Goal: Contribute content: Add original content to the website for others to see

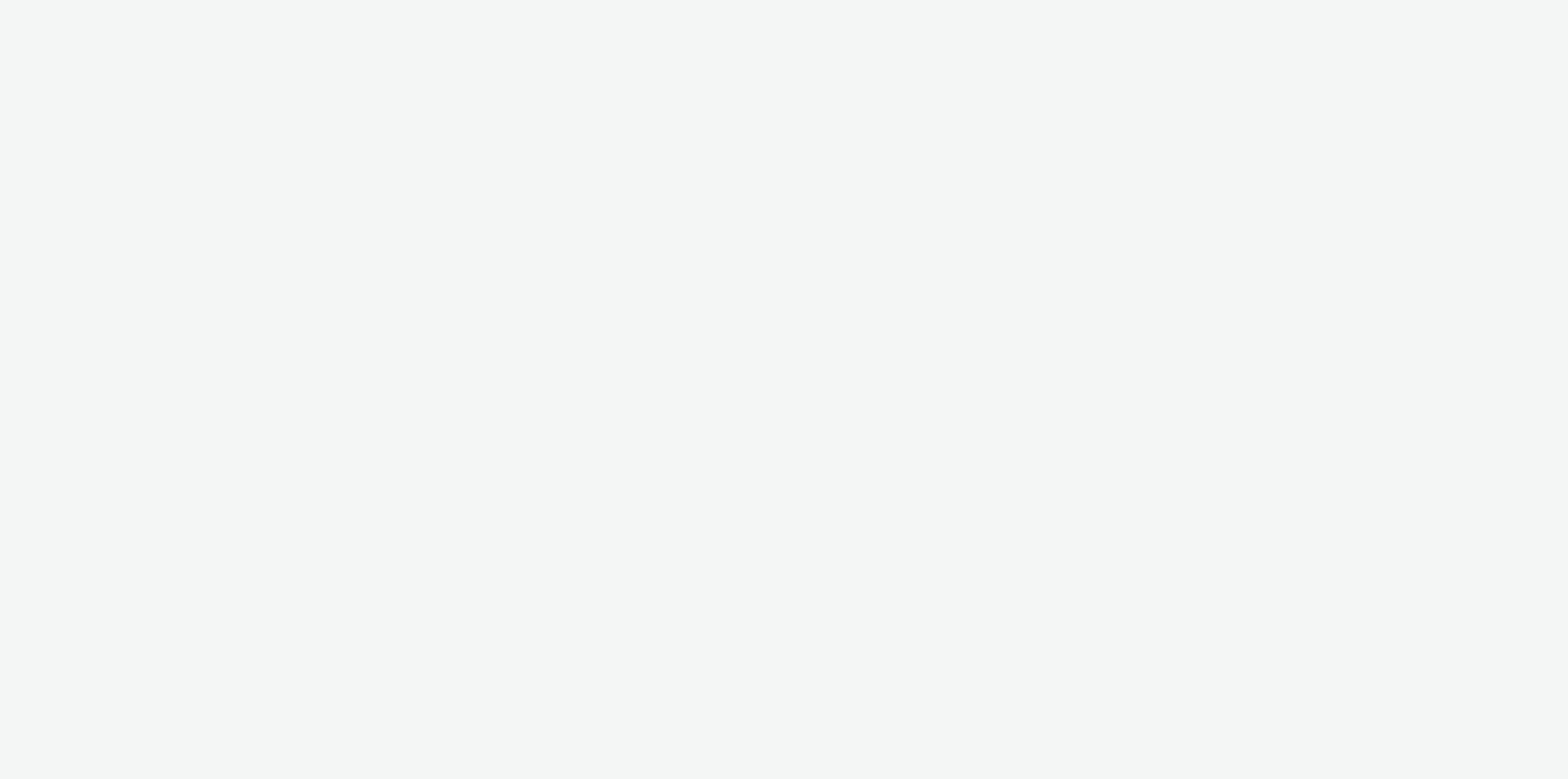
select select "79162ed7-0017-4339-93b0-3399b708648f"
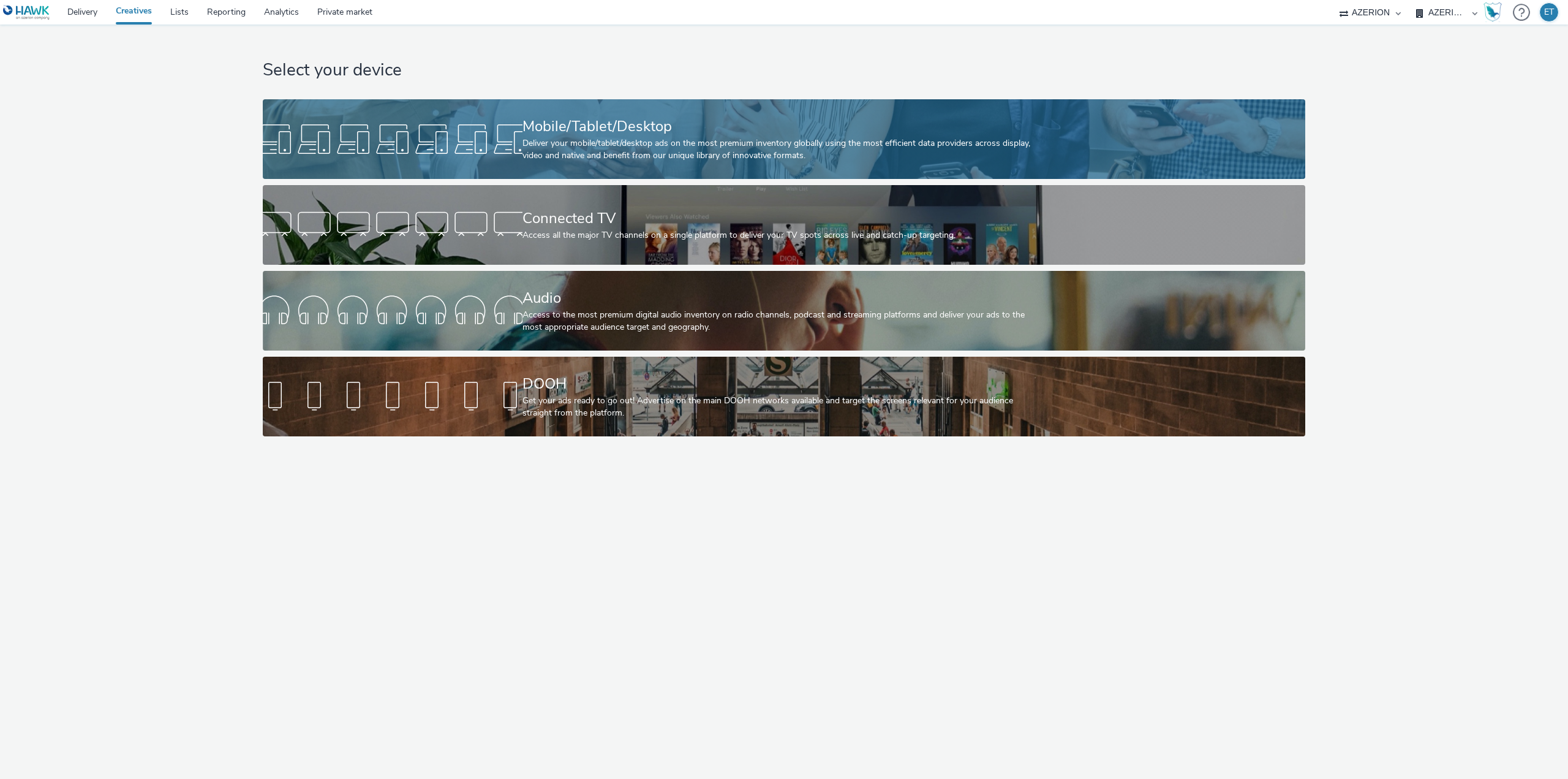
click at [601, 119] on div "Mobile/Tablet/Desktop" at bounding box center [782, 127] width 519 height 22
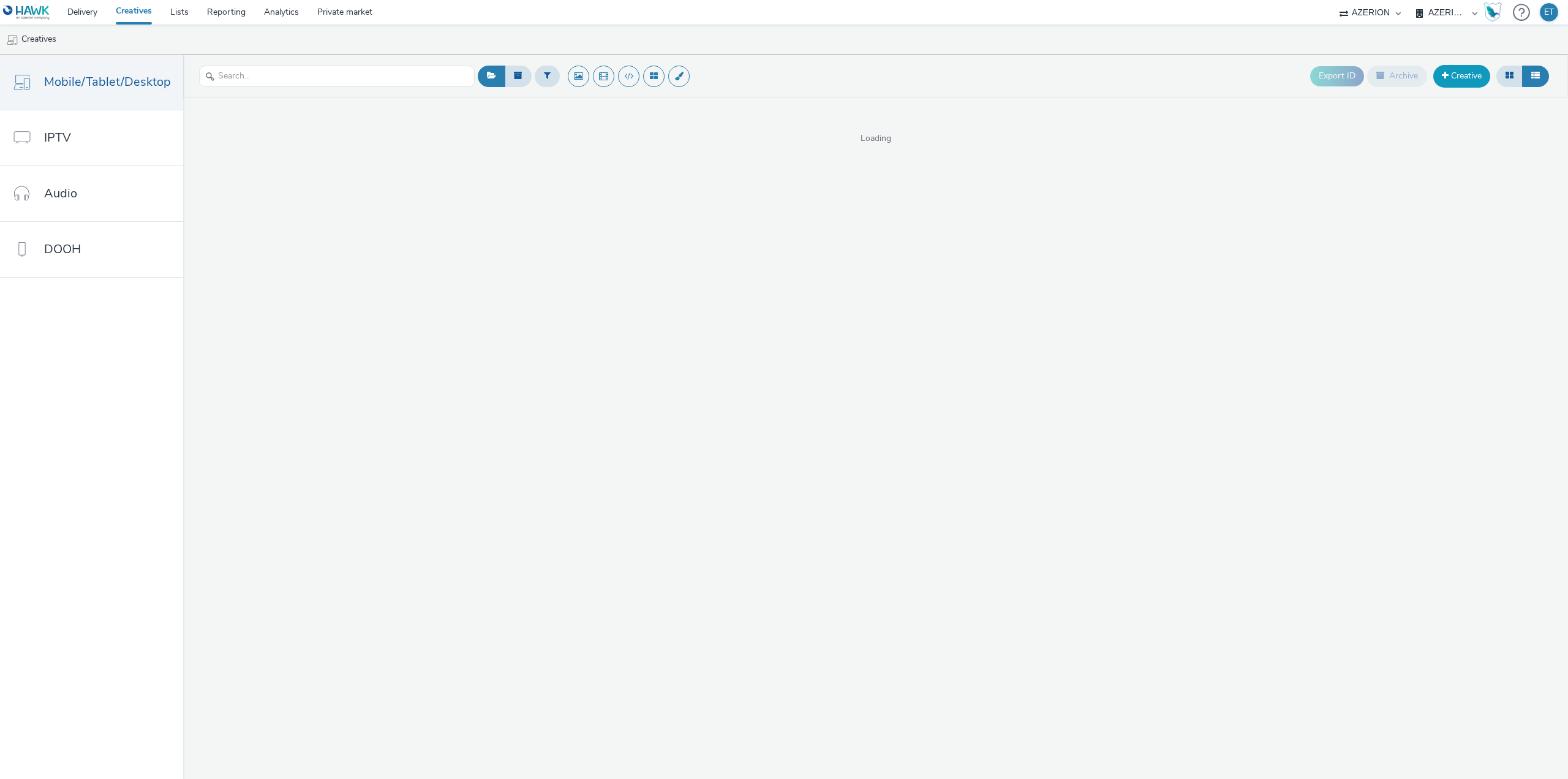
click at [1440, 73] on link "Creative" at bounding box center [1461, 76] width 56 height 22
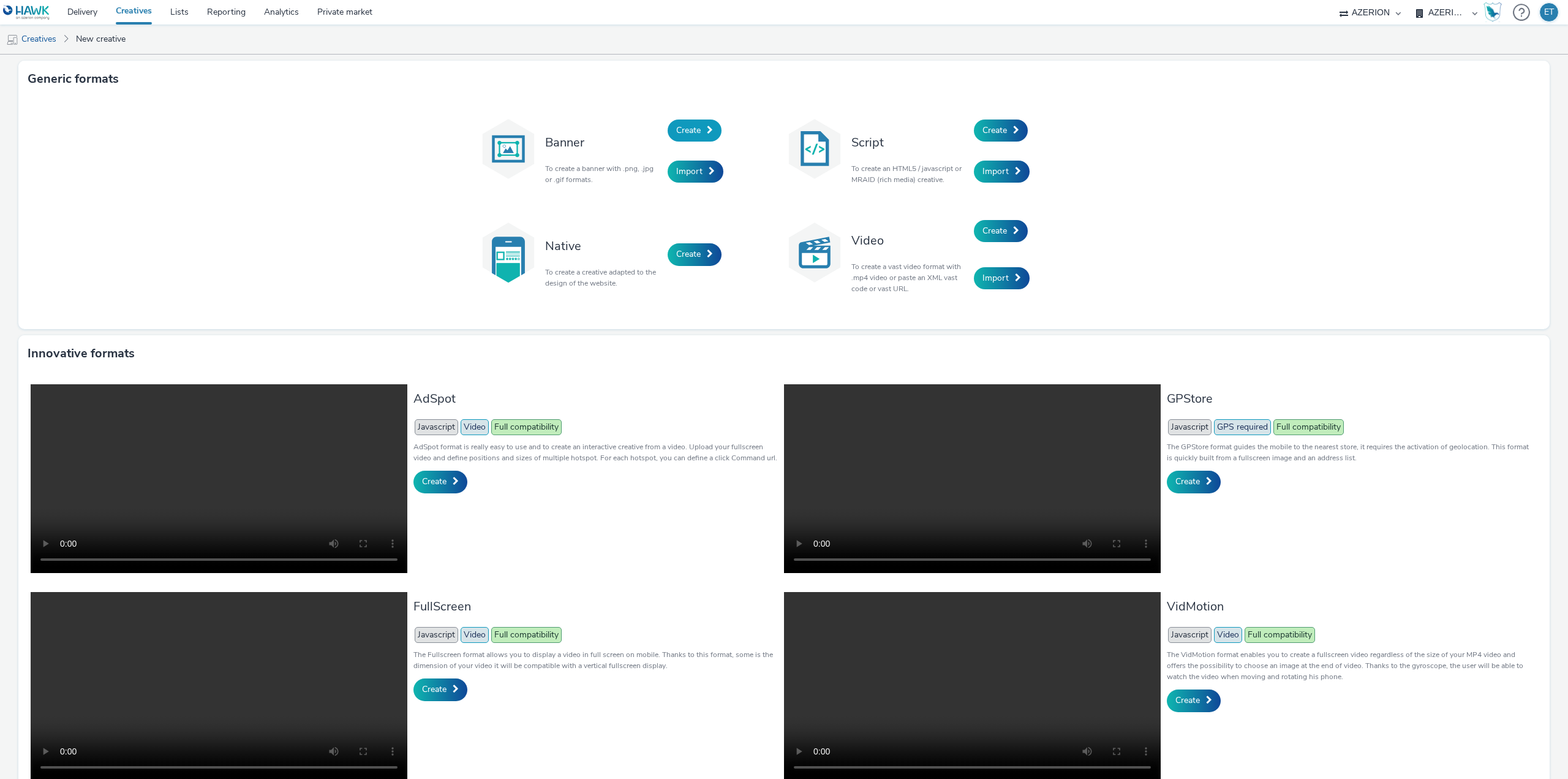
click at [693, 128] on span "Create" at bounding box center [688, 130] width 25 height 12
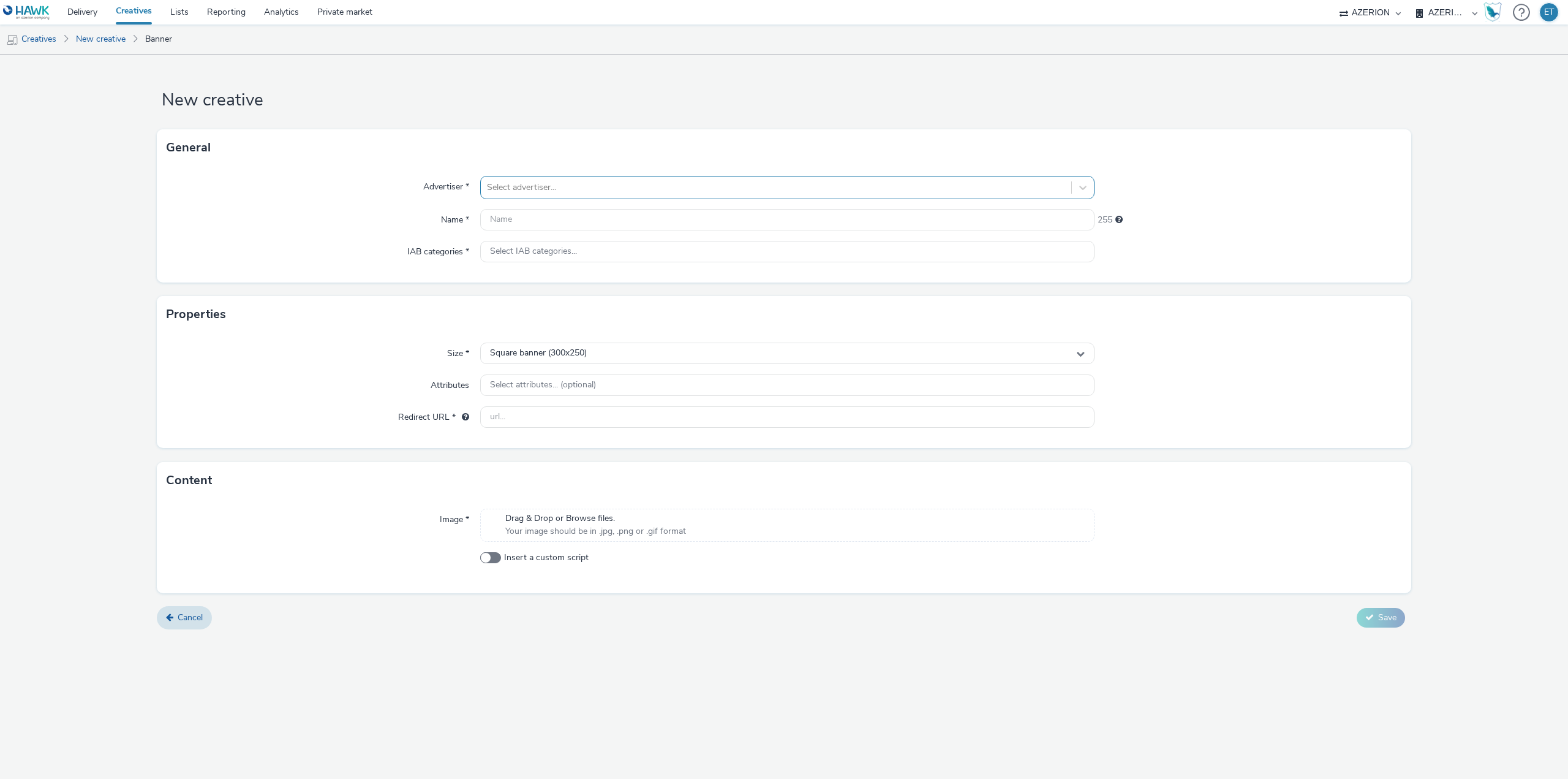
click at [617, 191] on div at bounding box center [775, 187] width 578 height 15
type input "villem"
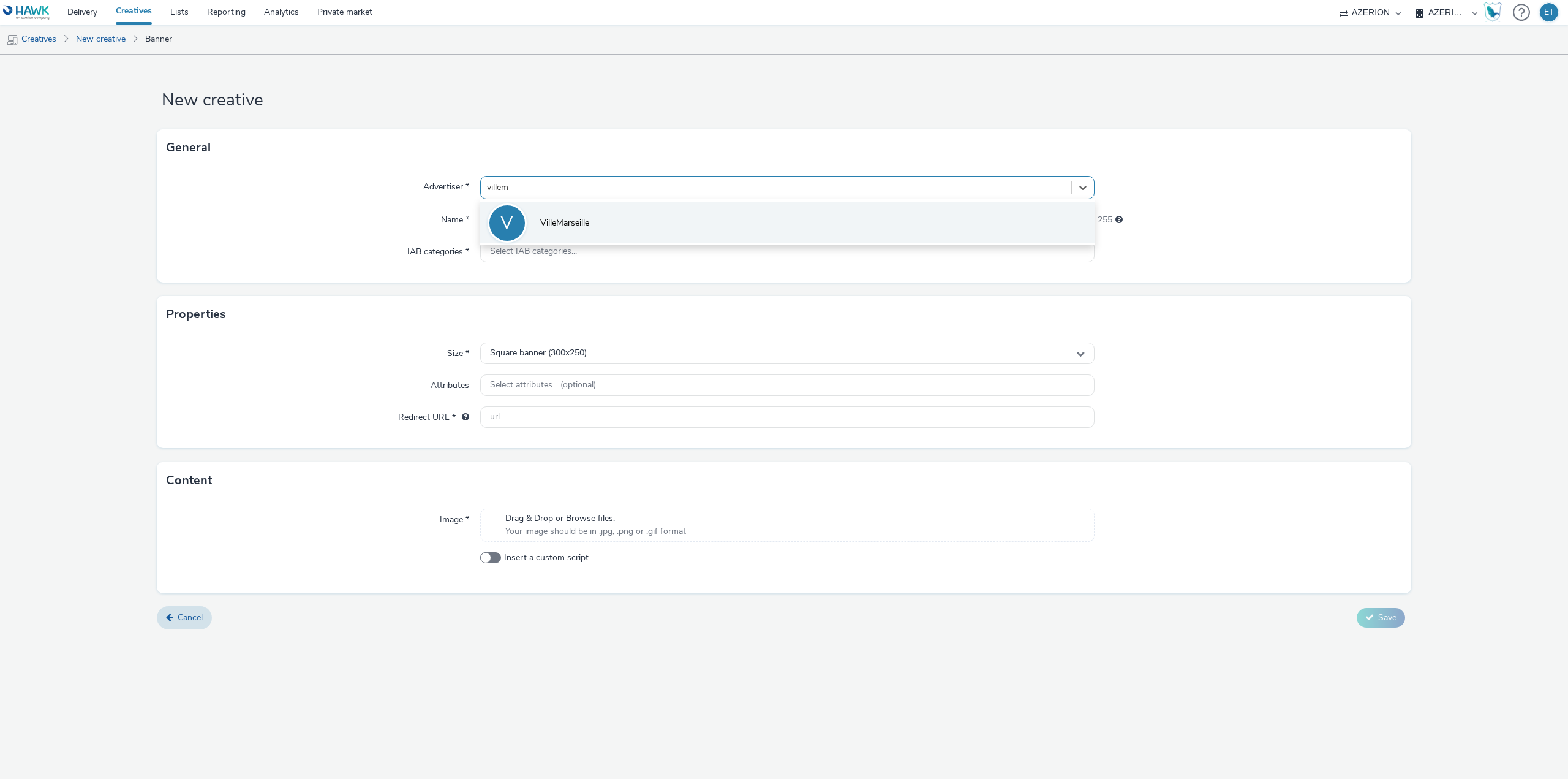
click at [636, 218] on li "V VilleMarseille" at bounding box center [788, 221] width 615 height 41
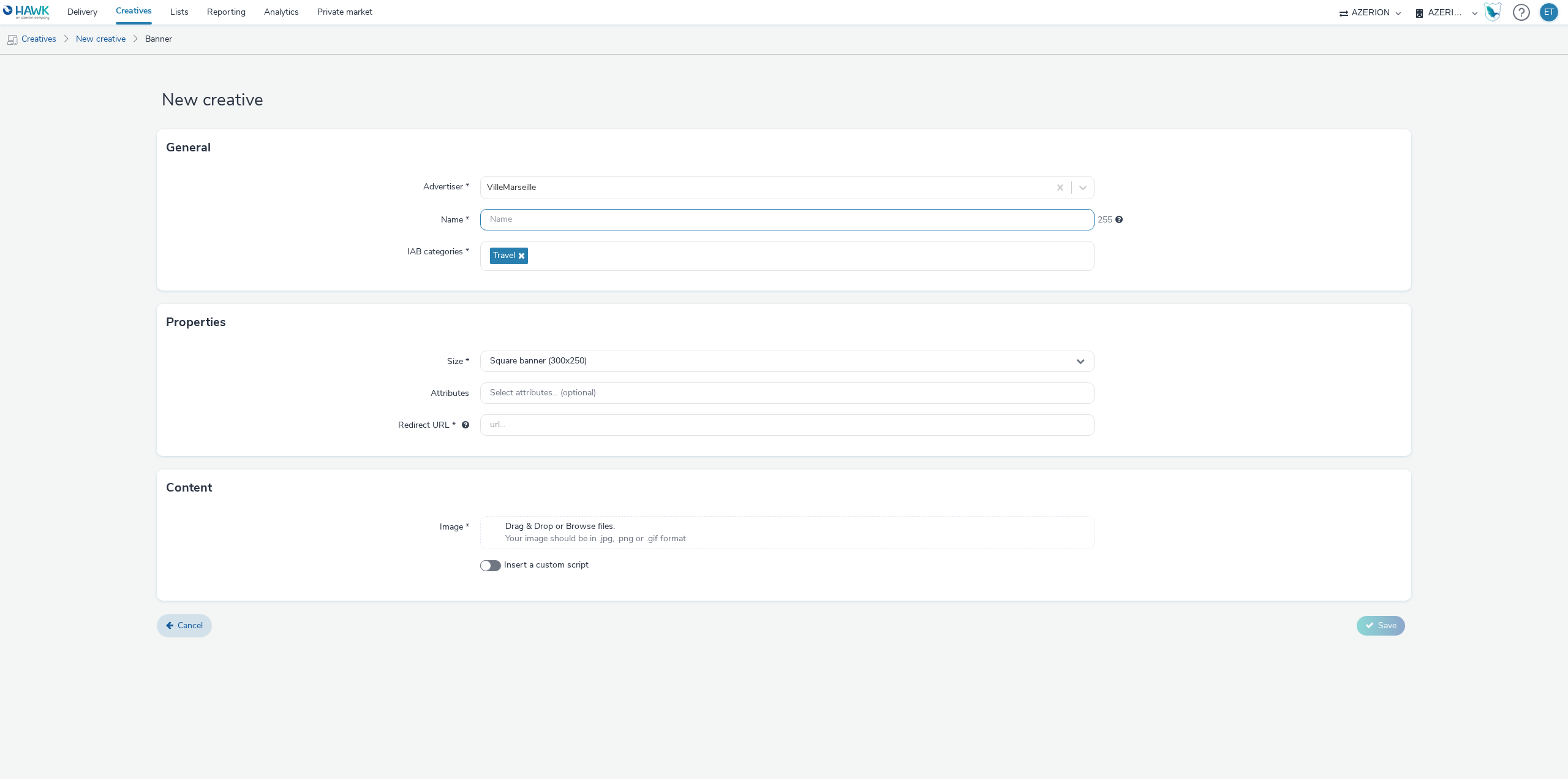
click at [640, 219] on input "text" at bounding box center [788, 220] width 615 height 22
paste input "VilleMarseillle_BraderieEte_320x480_14.08.2025"
type input "VilleMarseillle_BraderieEte_320x480_14.08.2025"
click at [593, 370] on div "Square banner (300x250)" at bounding box center [788, 362] width 615 height 22
click at [604, 445] on li "Full screen portrait (320x480)" at bounding box center [787, 452] width 614 height 20
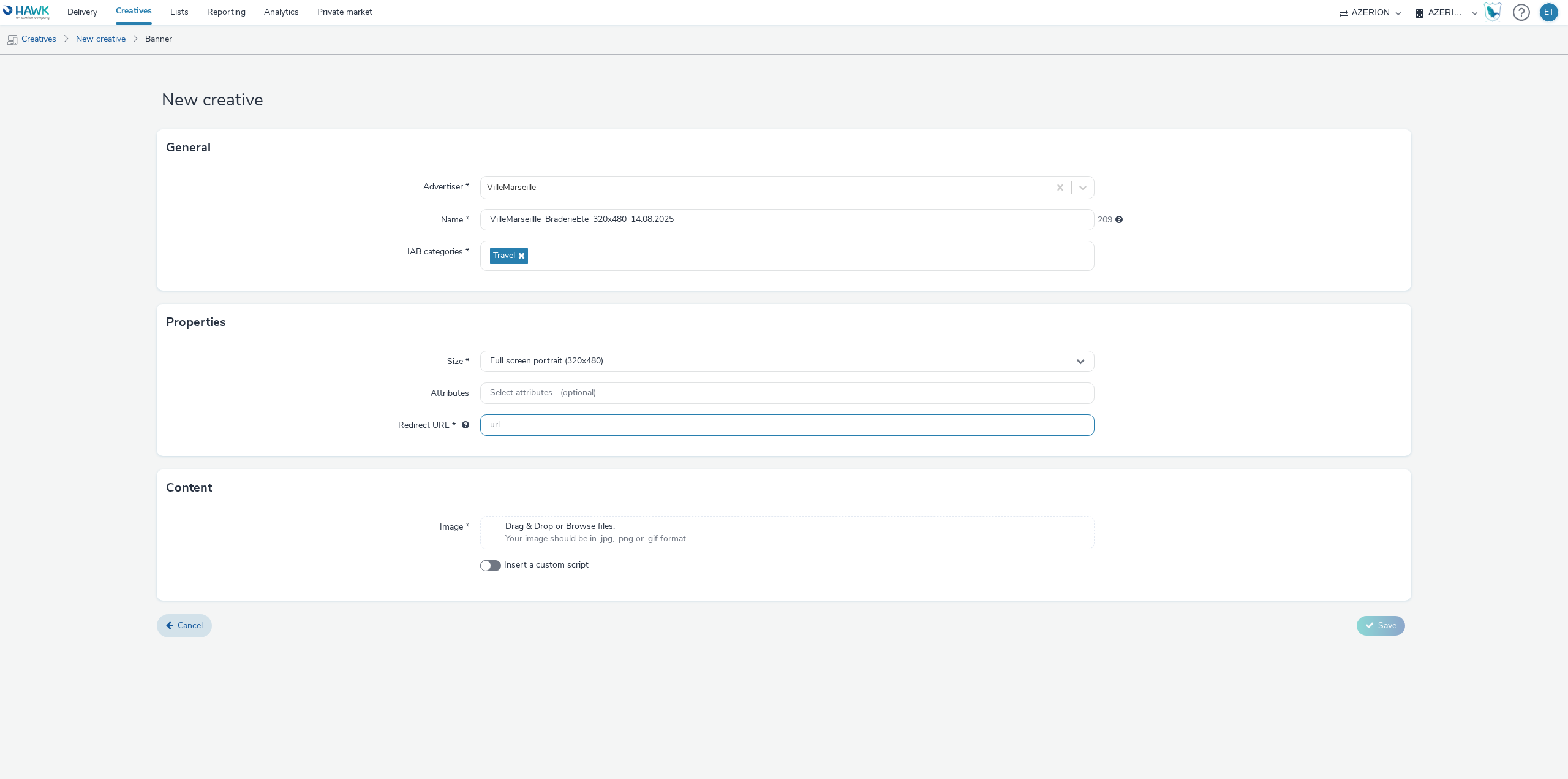
click at [569, 424] on input "text" at bounding box center [788, 425] width 615 height 22
paste input "[URL][DOMAIN_NAME]"
type input "[URL][DOMAIN_NAME]"
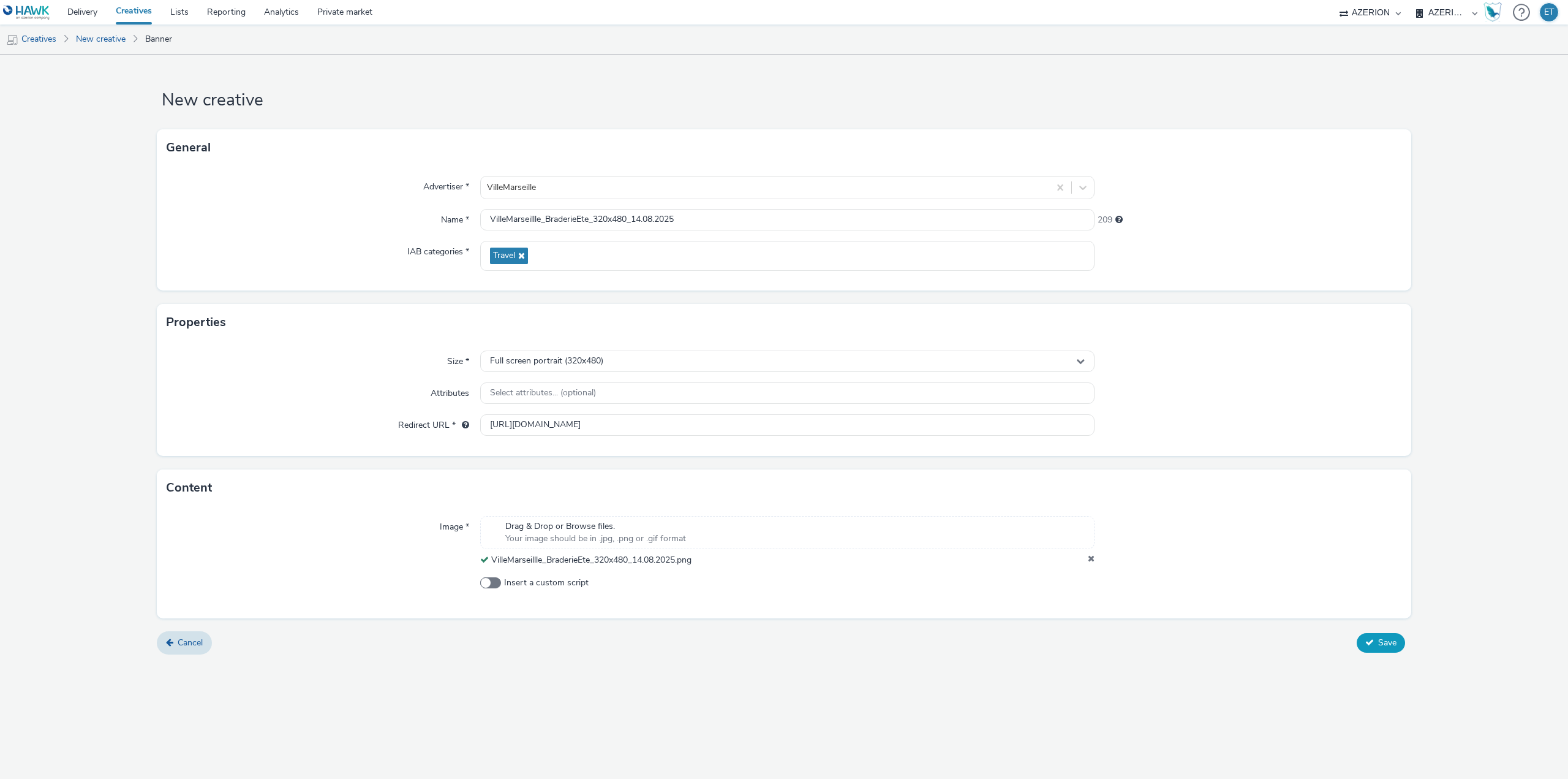
click at [1392, 637] on span "Save" at bounding box center [1388, 642] width 19 height 12
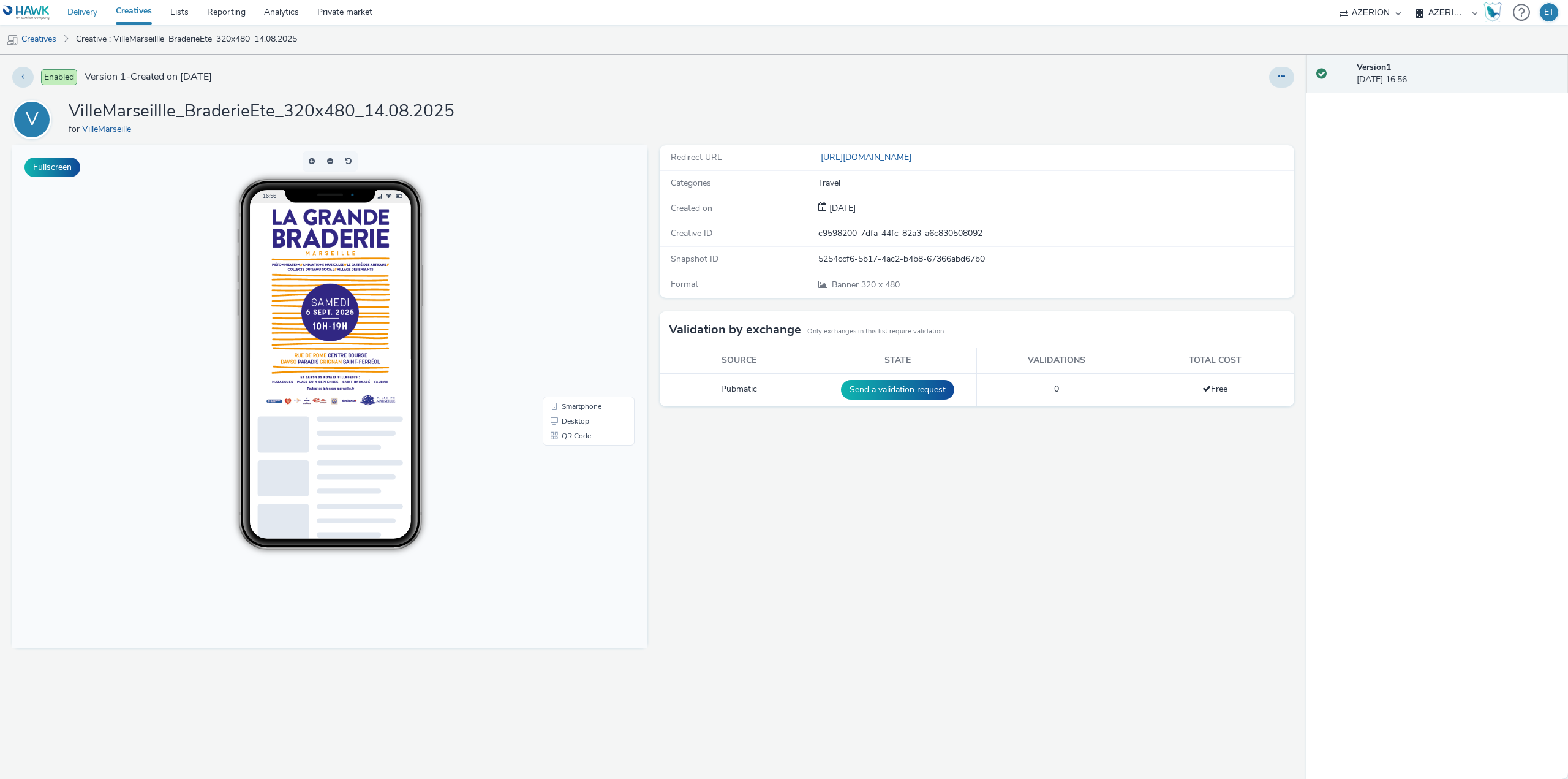
click at [71, 9] on link "Delivery" at bounding box center [82, 12] width 49 height 25
